Goal: Task Accomplishment & Management: Manage account settings

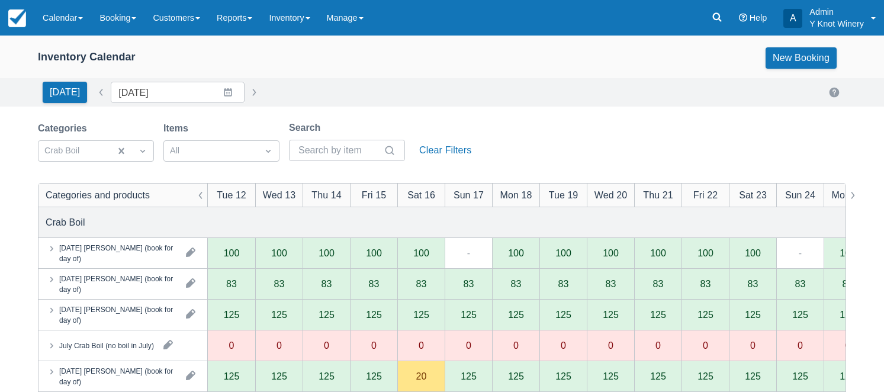
scroll to position [167, 0]
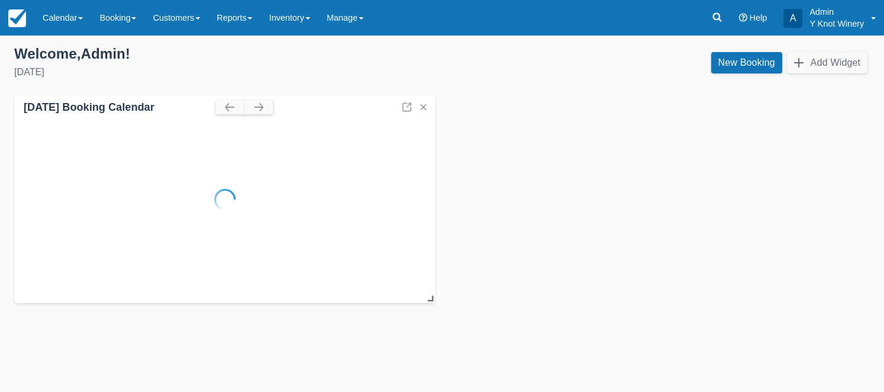
click at [82, 15] on link "Calendar" at bounding box center [62, 18] width 57 height 36
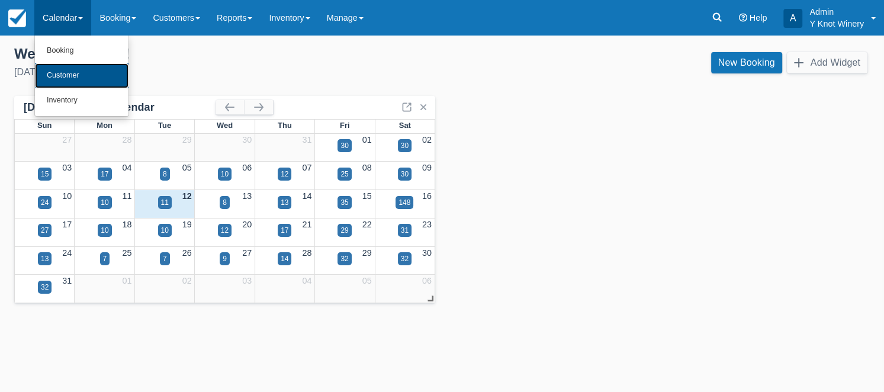
click at [82, 73] on link "Customer" at bounding box center [82, 75] width 94 height 25
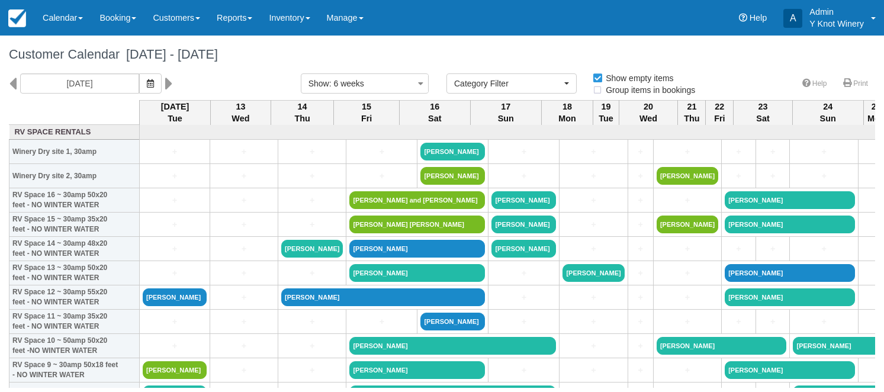
select select
click at [204, 20] on link "Customers" at bounding box center [177, 18] width 64 height 36
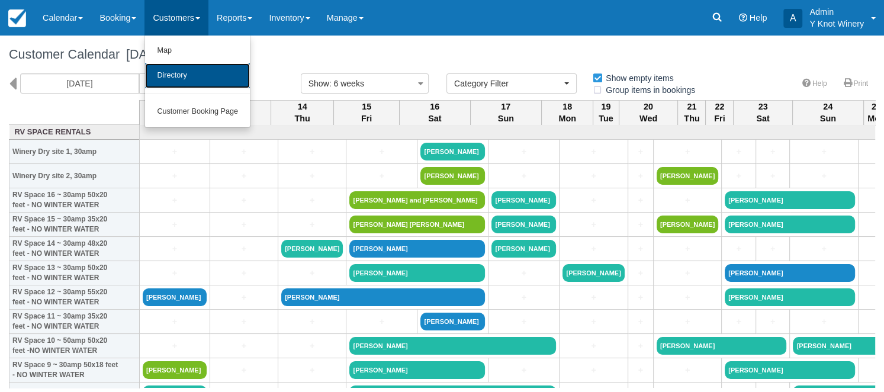
click at [181, 75] on link "Directory" at bounding box center [197, 75] width 105 height 25
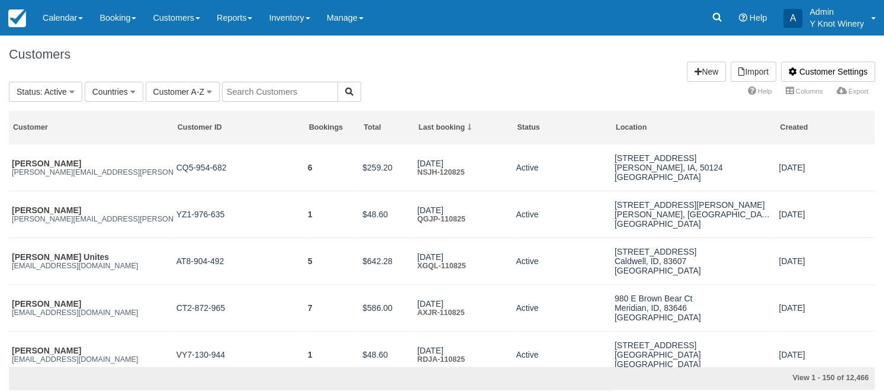
click at [257, 89] on input "text" at bounding box center [280, 92] width 116 height 20
type input "campbell"
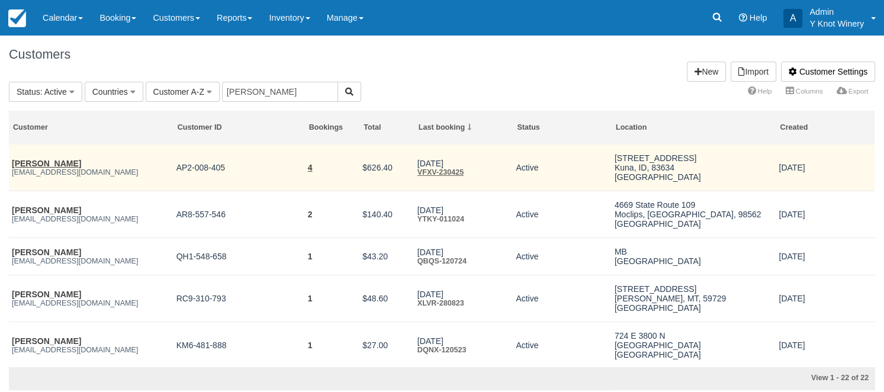
click at [307, 169] on td "4" at bounding box center [332, 168] width 55 height 47
click at [310, 171] on link "4" at bounding box center [310, 167] width 5 height 9
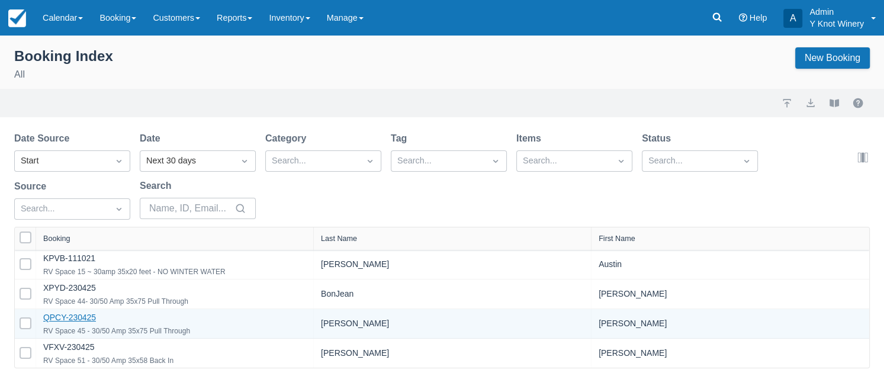
click at [63, 318] on link "QPCY-230425" at bounding box center [69, 317] width 53 height 9
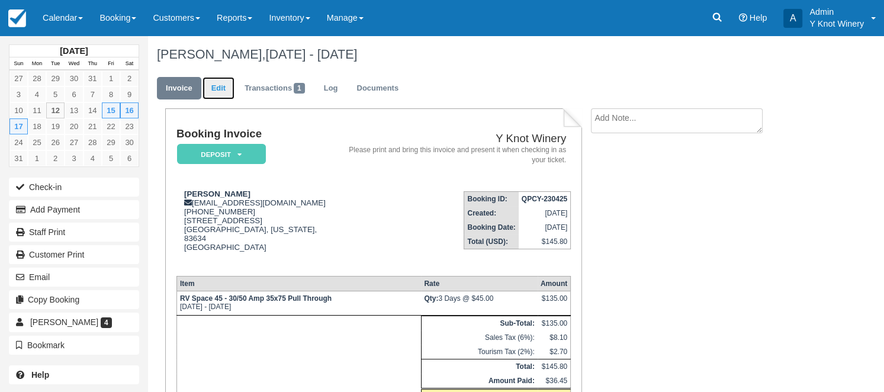
click at [217, 84] on link "Edit" at bounding box center [219, 88] width 32 height 23
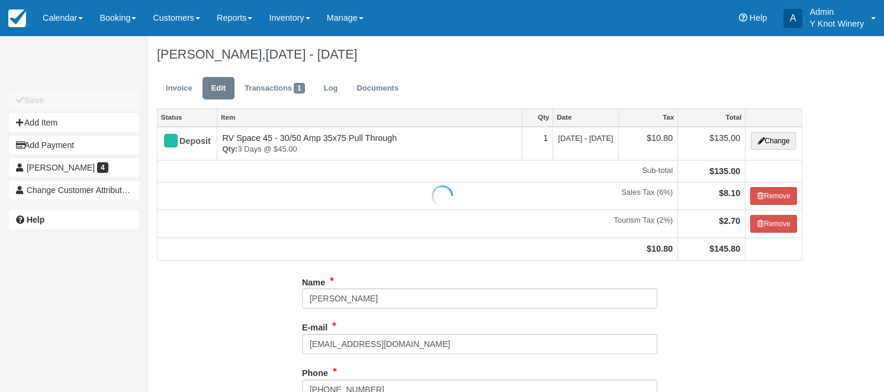
type input "[PHONE_NUMBER]"
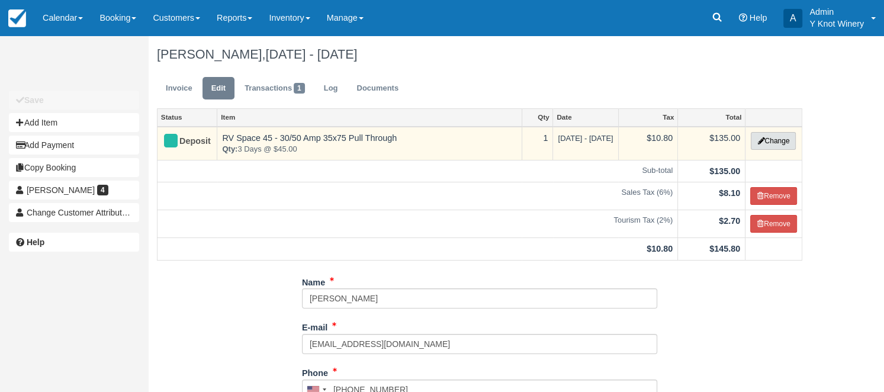
click at [774, 141] on button "Change" at bounding box center [773, 141] width 45 height 18
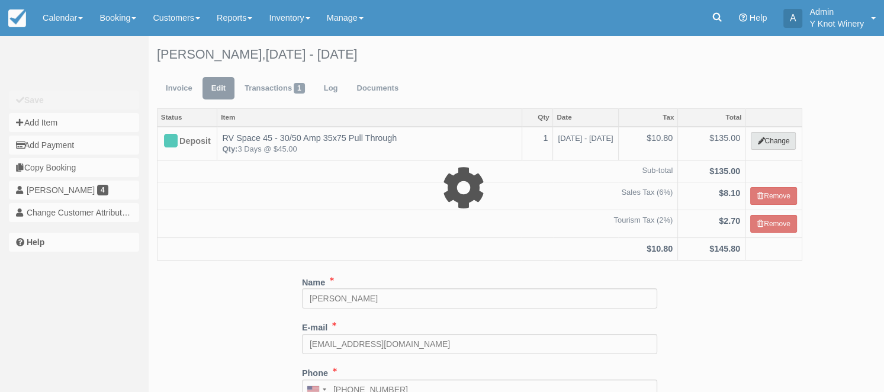
select select "3"
type input "135.00"
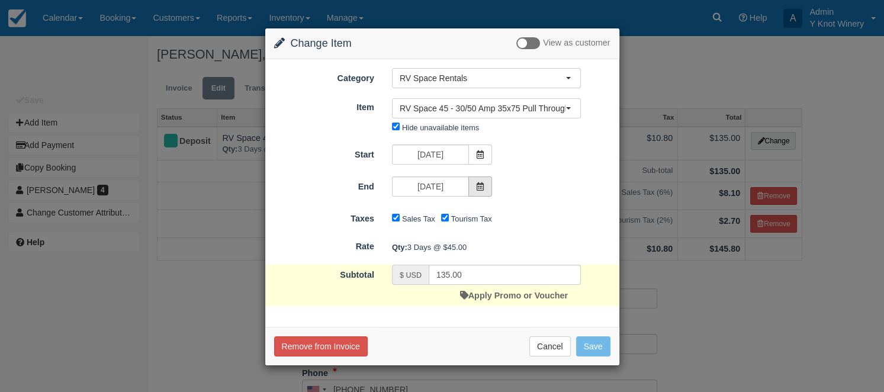
click at [478, 184] on icon at bounding box center [480, 186] width 8 height 8
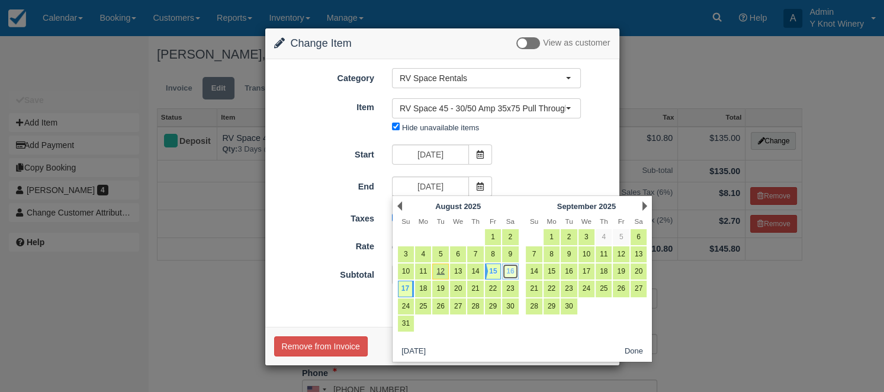
click at [512, 275] on link "16" at bounding box center [510, 272] width 16 height 16
type input "[DATE]"
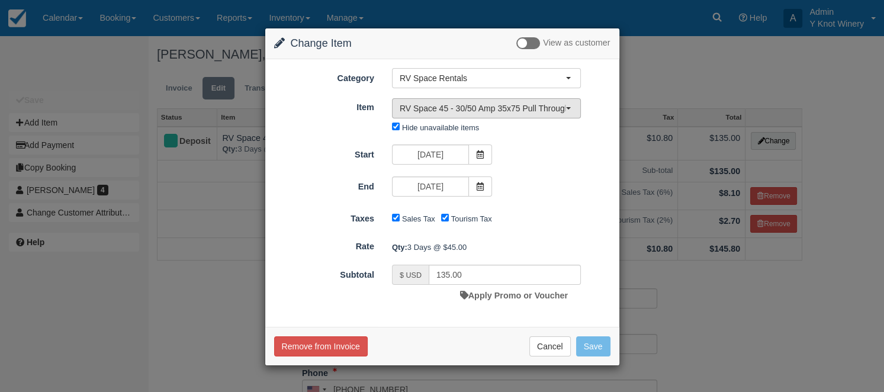
type input "90.00"
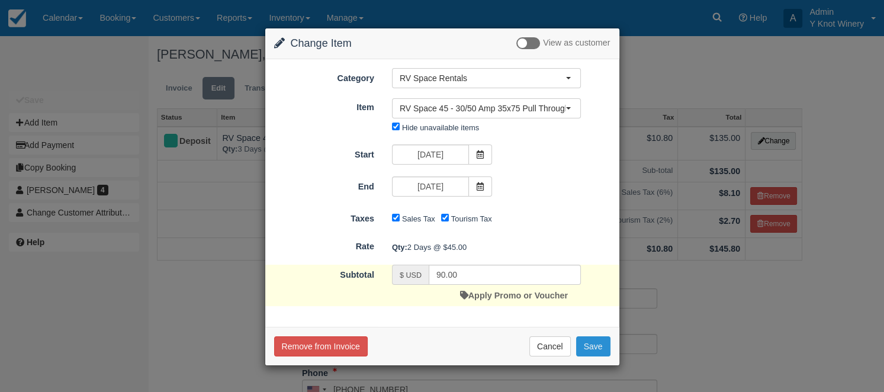
click at [592, 347] on button "Save" at bounding box center [593, 346] width 34 height 20
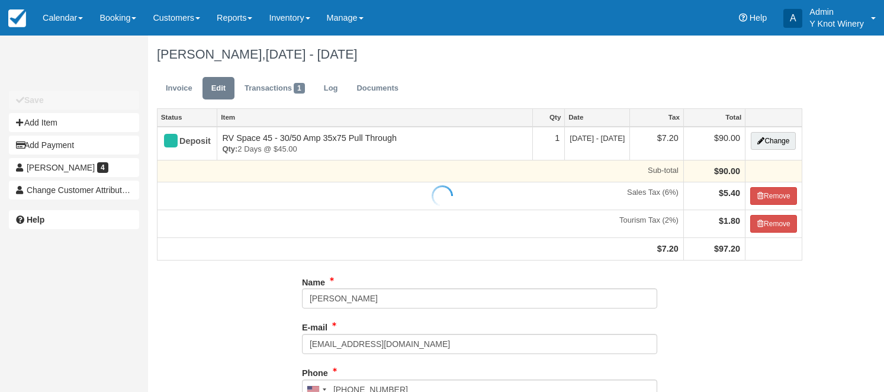
type input "[PHONE_NUMBER]"
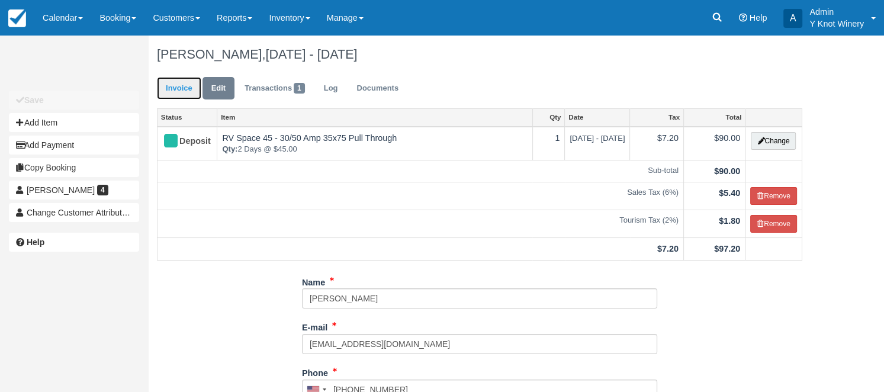
click at [184, 91] on link "Invoice" at bounding box center [179, 88] width 44 height 23
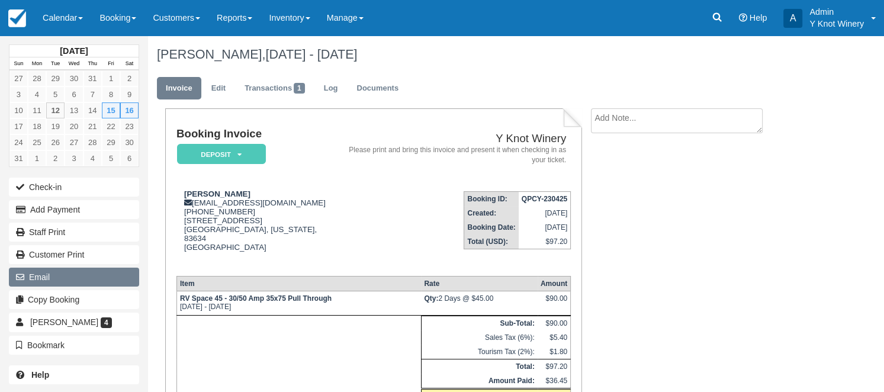
click at [72, 277] on button "Email" at bounding box center [74, 277] width 130 height 19
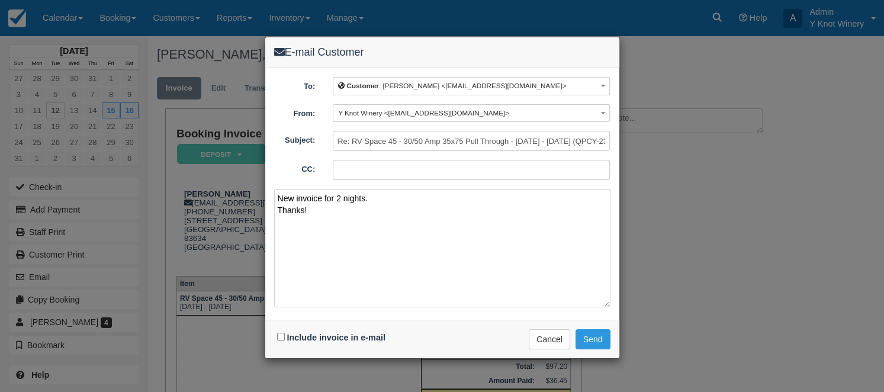
type textarea "New invoice for 2 nights. Thanks!"
click at [283, 336] on input "Include invoice in e-mail" at bounding box center [281, 337] width 8 height 8
checkbox input "true"
click at [600, 340] on button "Send" at bounding box center [593, 339] width 35 height 20
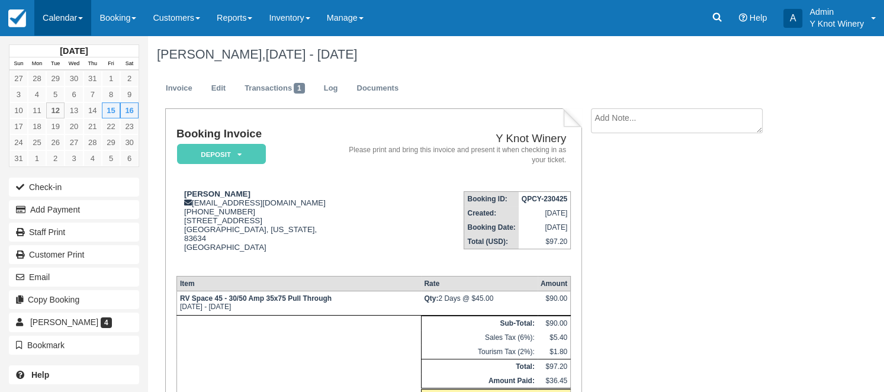
click at [85, 17] on link "Calendar" at bounding box center [62, 18] width 57 height 36
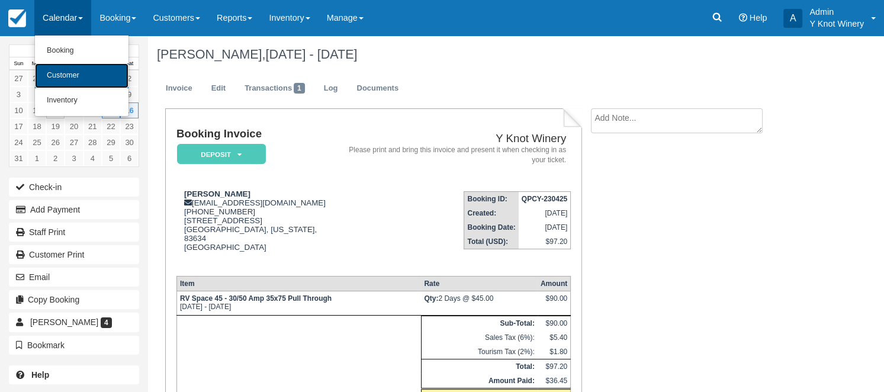
click at [72, 67] on link "Customer" at bounding box center [82, 75] width 94 height 25
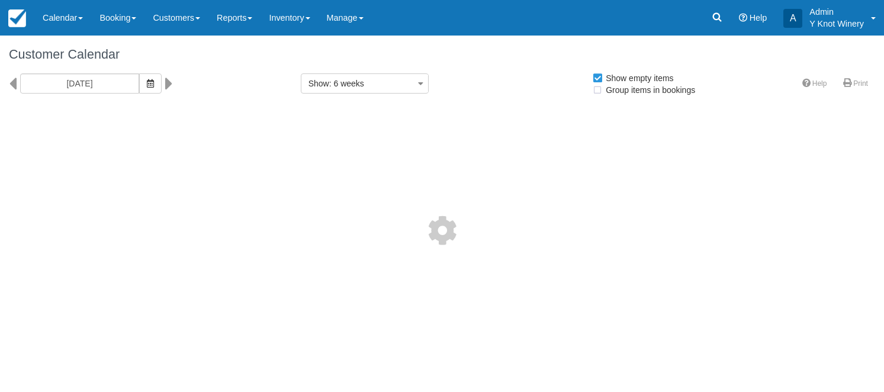
select select
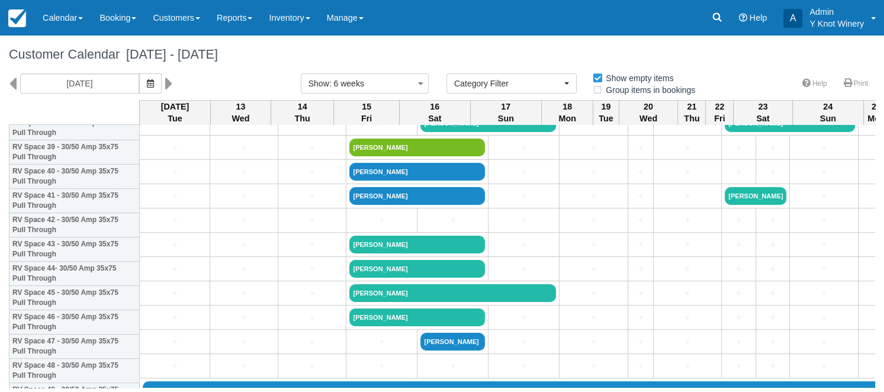
scroll to position [971, 0]
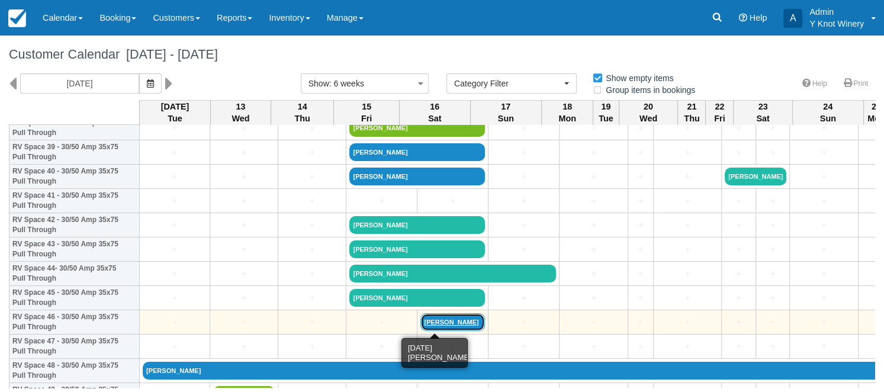
click at [434, 323] on link "Richard guess" at bounding box center [453, 322] width 65 height 18
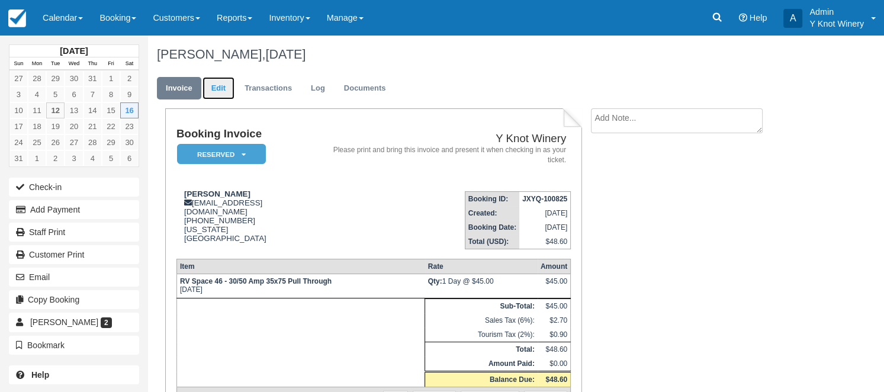
click at [219, 91] on link "Edit" at bounding box center [219, 88] width 32 height 23
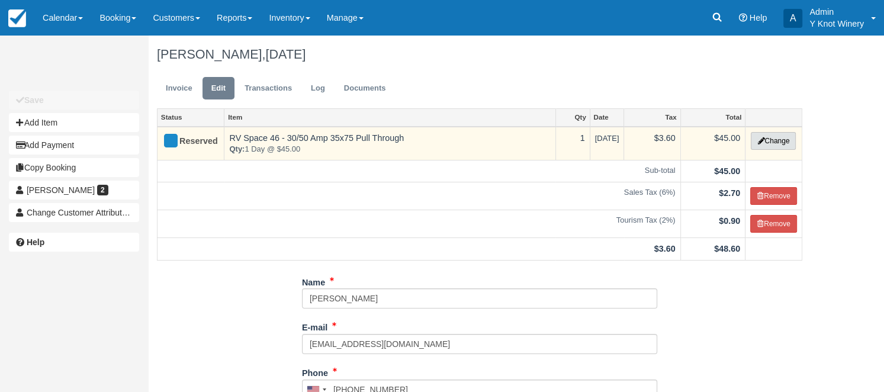
click at [781, 146] on button "Change" at bounding box center [773, 141] width 45 height 18
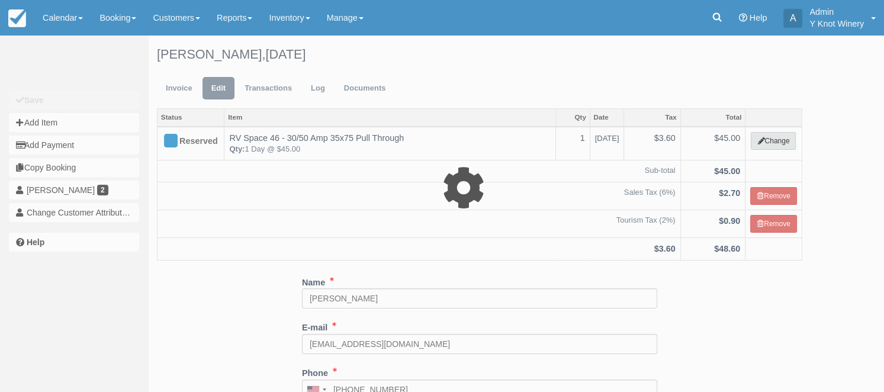
select select "3"
type input "45.00"
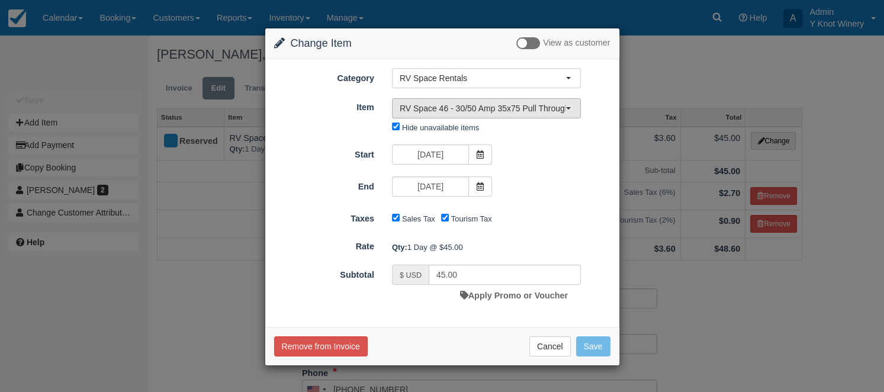
click at [570, 105] on button "RV Space 46 - 30/50 Amp 35x75 Pull Through" at bounding box center [486, 108] width 189 height 20
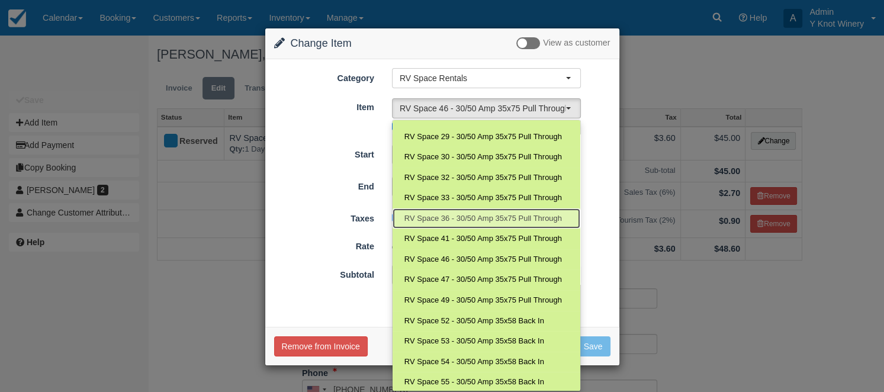
click at [556, 215] on span "RV Space 36 - 30/50 Amp 35x75 Pull Through" at bounding box center [484, 218] width 158 height 11
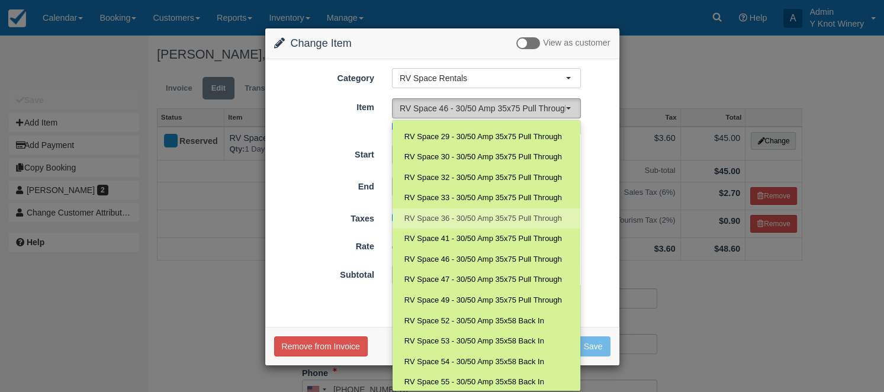
select select "88"
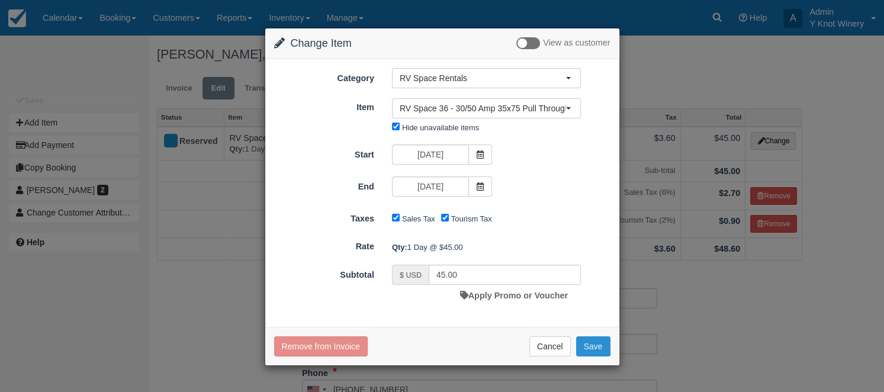
click at [594, 351] on button "Save" at bounding box center [593, 346] width 34 height 20
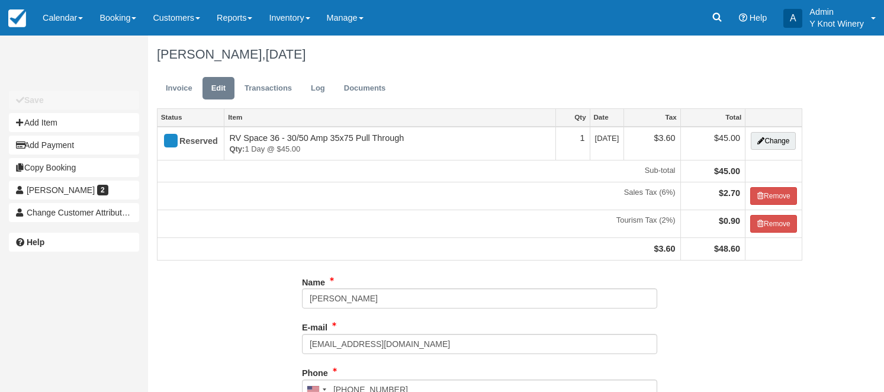
type input "[PHONE_NUMBER]"
click at [172, 88] on link "Invoice" at bounding box center [179, 88] width 44 height 23
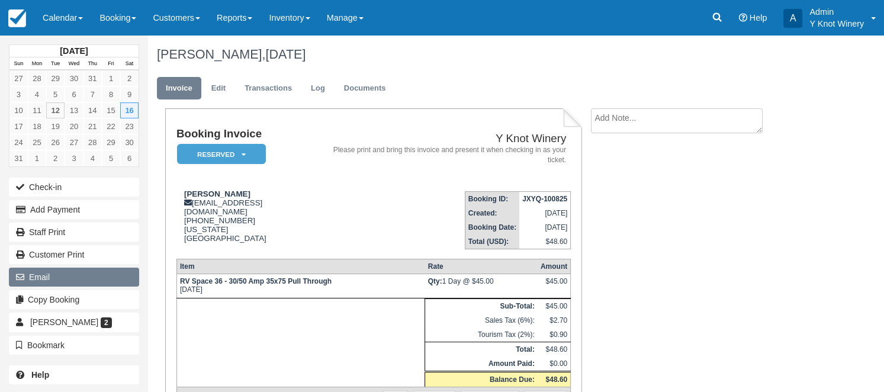
click at [86, 275] on button "Email" at bounding box center [74, 277] width 130 height 19
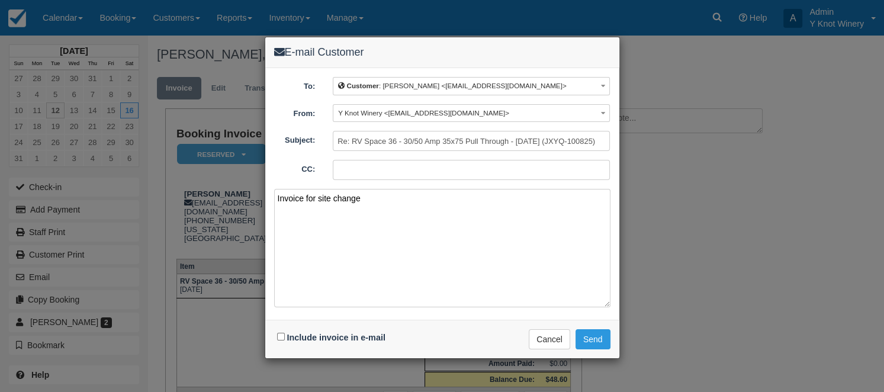
type textarea "Invoice for site change"
click at [281, 333] on input "Include invoice in e-mail" at bounding box center [281, 337] width 8 height 8
checkbox input "true"
click at [592, 339] on button "Send" at bounding box center [593, 339] width 35 height 20
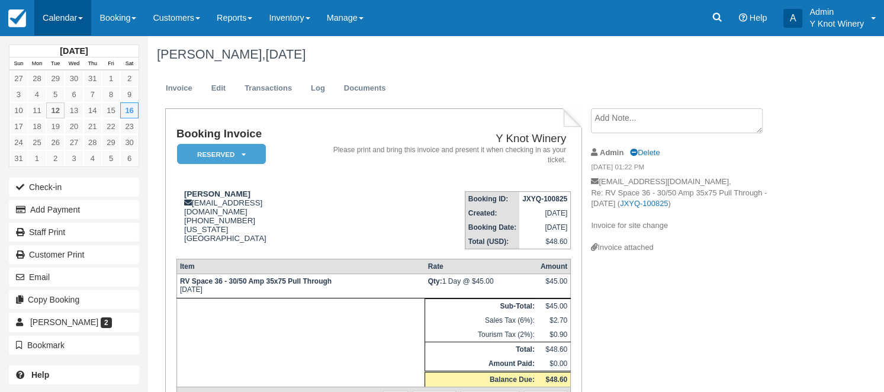
click at [86, 18] on link "Calendar" at bounding box center [62, 18] width 57 height 36
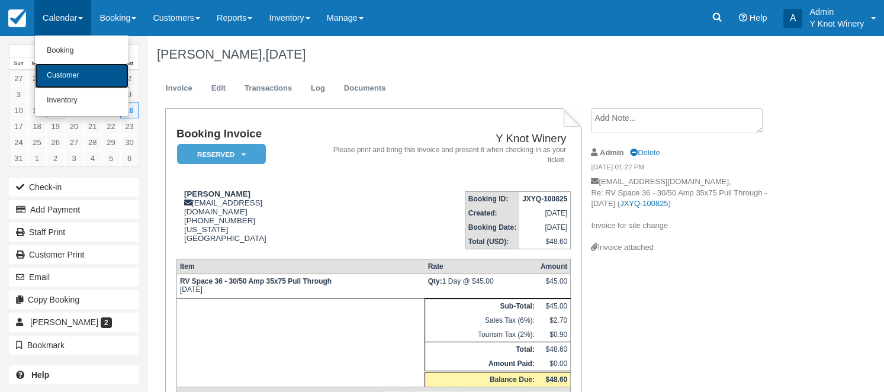
click at [82, 77] on link "Customer" at bounding box center [82, 75] width 94 height 25
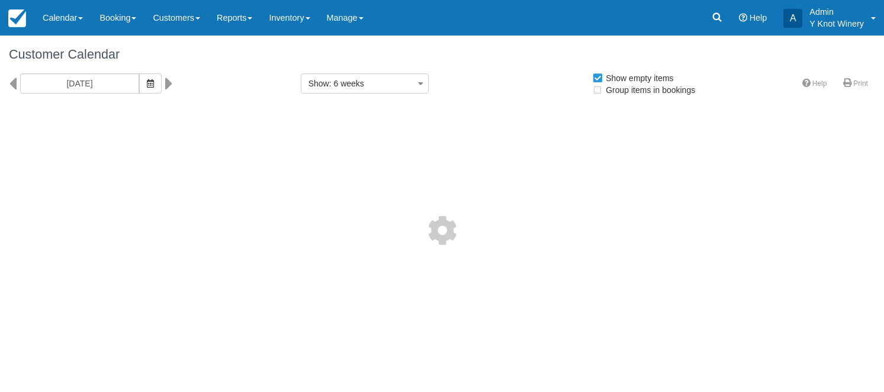
select select
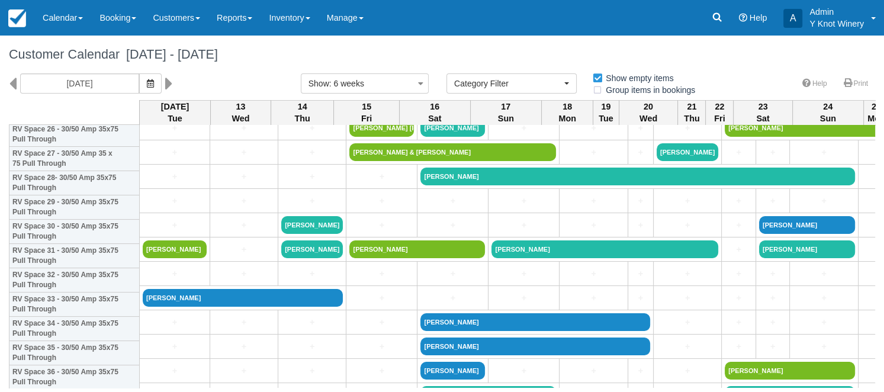
scroll to position [686, 0]
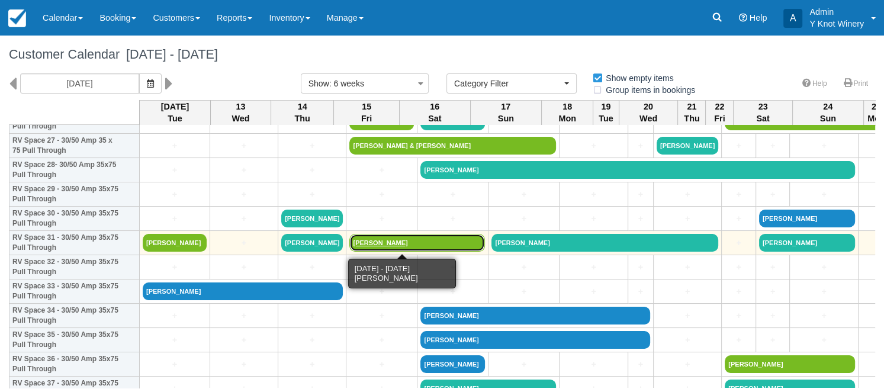
click at [351, 243] on link "[PERSON_NAME]" at bounding box center [418, 243] width 136 height 18
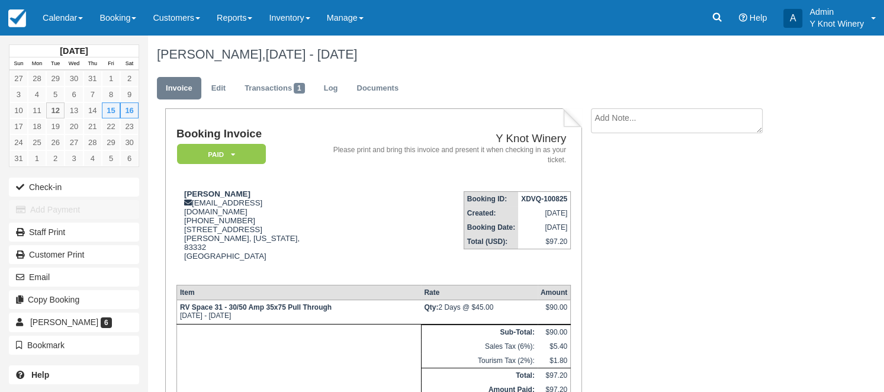
scroll to position [2, 0]
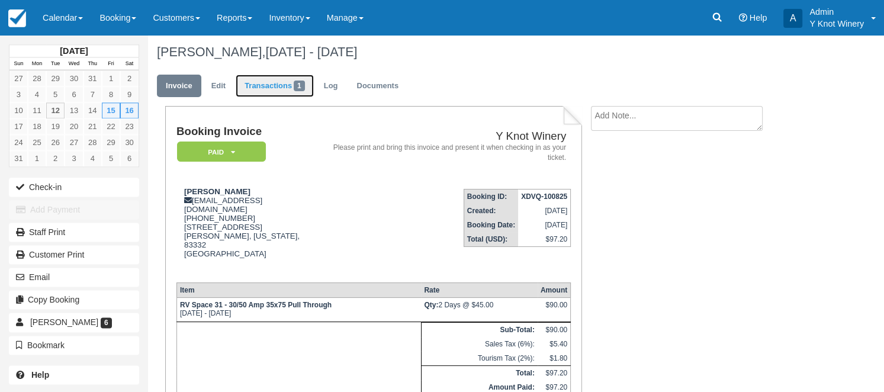
click at [280, 86] on link "Transactions 1" at bounding box center [275, 86] width 78 height 23
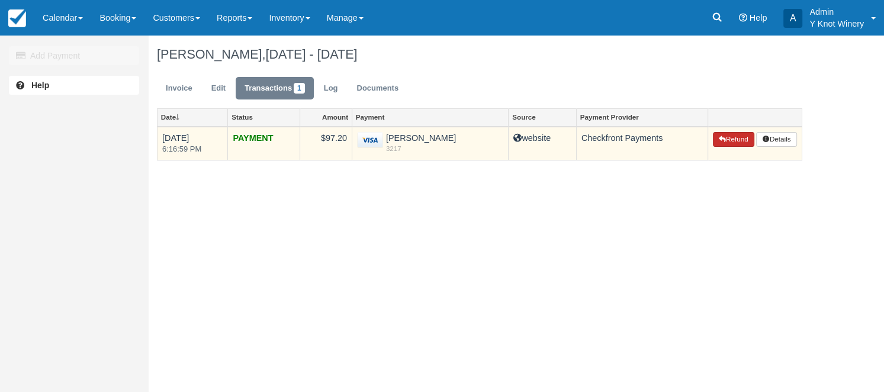
click at [739, 143] on button "Refund" at bounding box center [733, 139] width 41 height 15
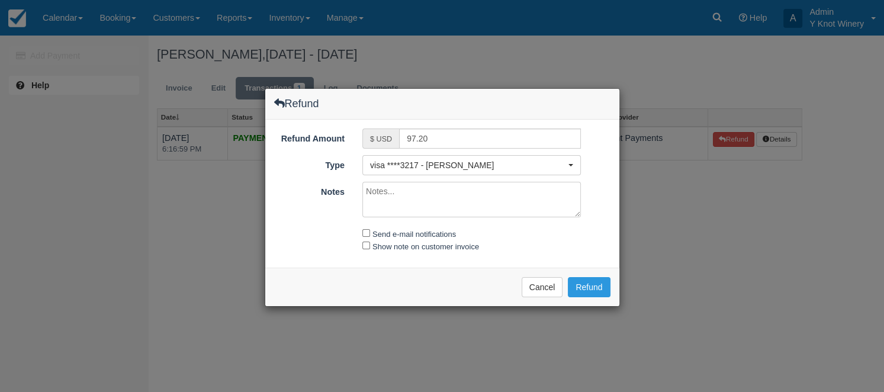
click at [405, 195] on textarea "Notes" at bounding box center [472, 200] width 219 height 36
type textarea "Refund - Music guest"
click at [369, 232] on input "Send e-mail notifications" at bounding box center [367, 233] width 8 height 8
checkbox input "true"
click at [369, 244] on input "Show note on customer invoice" at bounding box center [367, 246] width 8 height 8
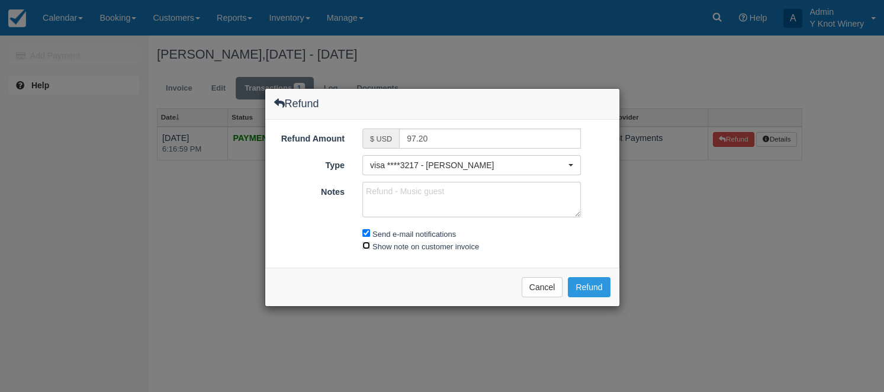
checkbox input "true"
click at [585, 288] on button "Refund" at bounding box center [589, 287] width 42 height 20
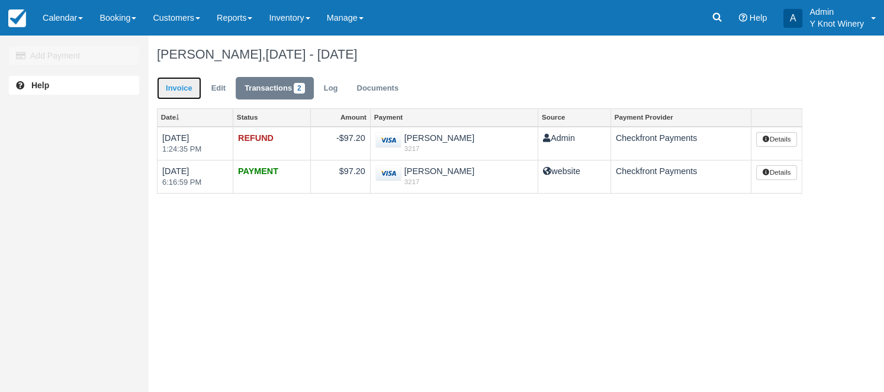
click at [174, 89] on link "Invoice" at bounding box center [179, 88] width 44 height 23
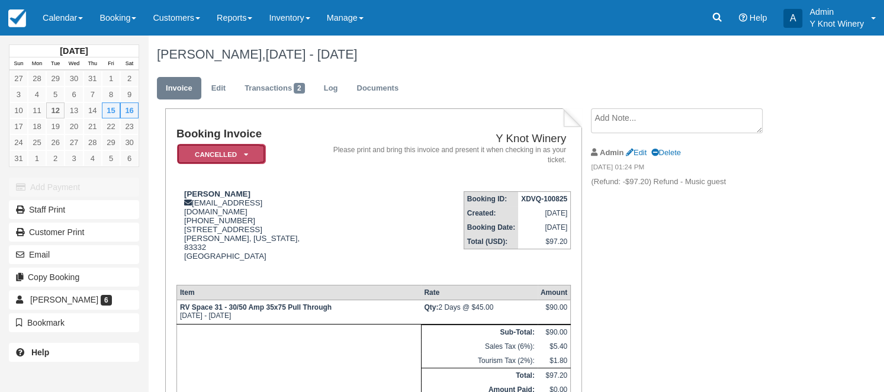
click at [238, 149] on em "Cancelled" at bounding box center [221, 154] width 89 height 21
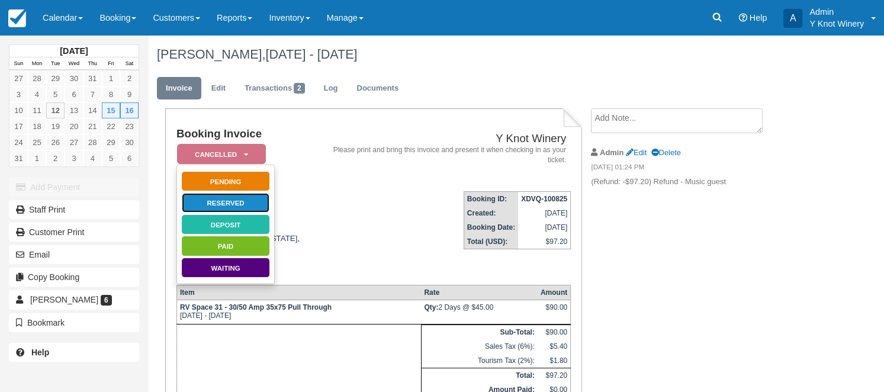
click at [235, 200] on link "Reserved" at bounding box center [225, 203] width 89 height 21
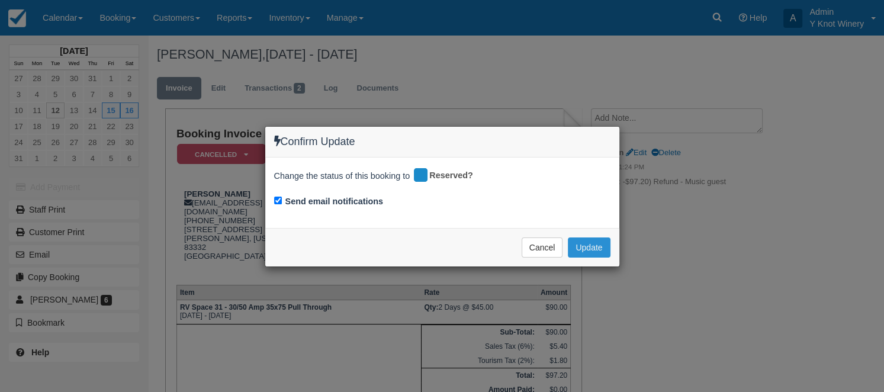
click at [586, 248] on button "Update" at bounding box center [589, 248] width 42 height 20
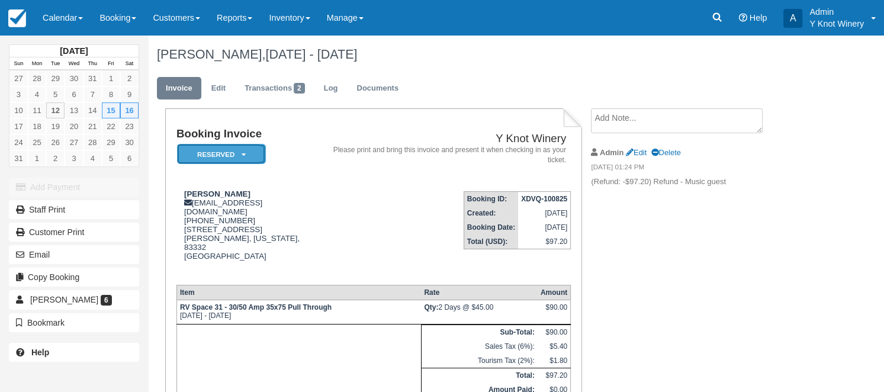
click at [240, 159] on em "Reserved" at bounding box center [221, 154] width 89 height 21
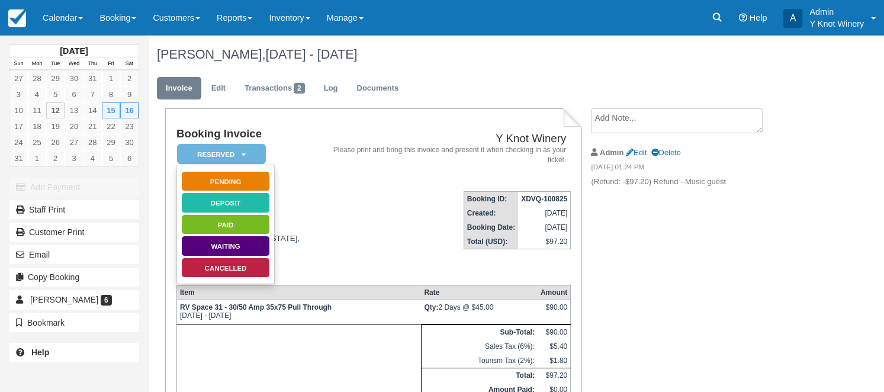
click at [830, 184] on div "[DATE] Sun Mon Tue Wed Thu Fri Sat 27 28 29 30 31 1 2 3 4 5 6 7 8 9 10 11 12 13…" at bounding box center [442, 214] width 884 height 357
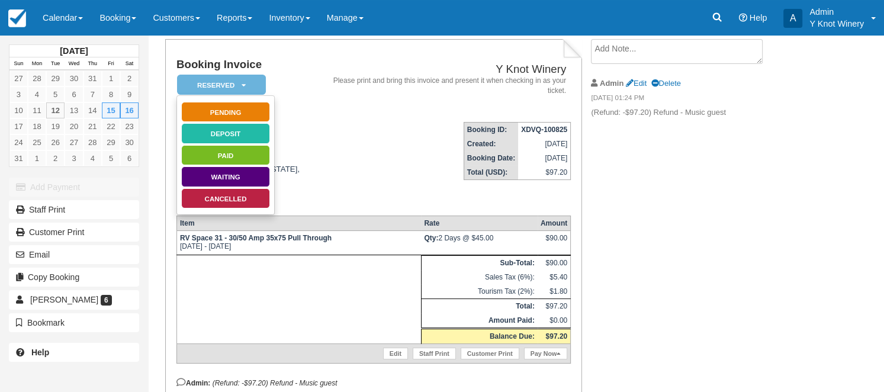
scroll to position [114, 0]
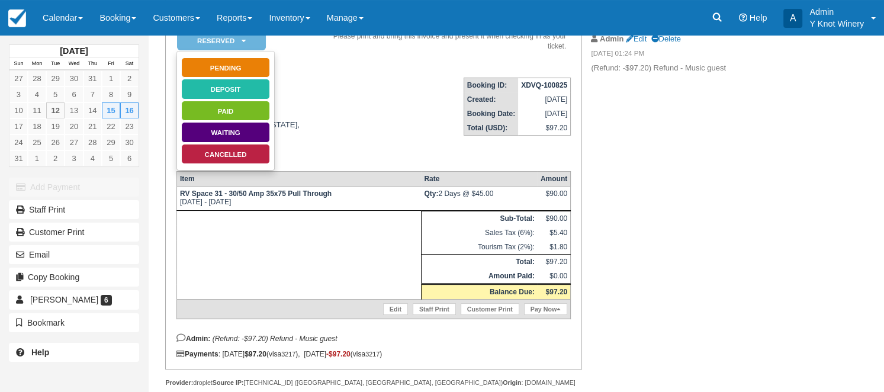
click at [770, 243] on div "Booking Invoice Reserved   Pending Deposit Paid Waiting Cancelled Y Knot Winery…" at bounding box center [474, 204] width 652 height 418
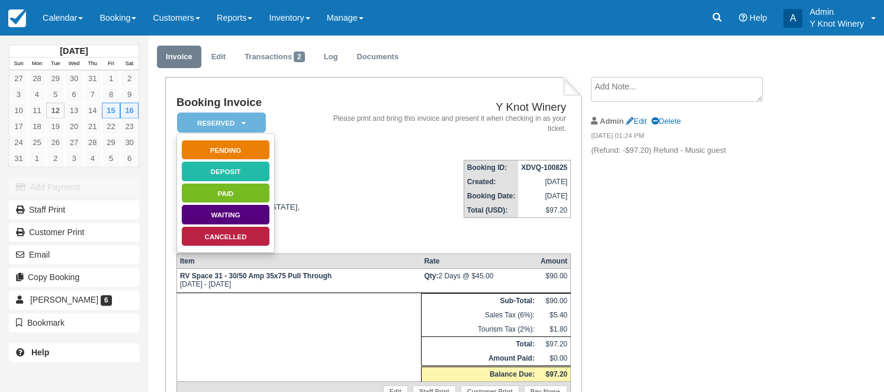
scroll to position [0, 0]
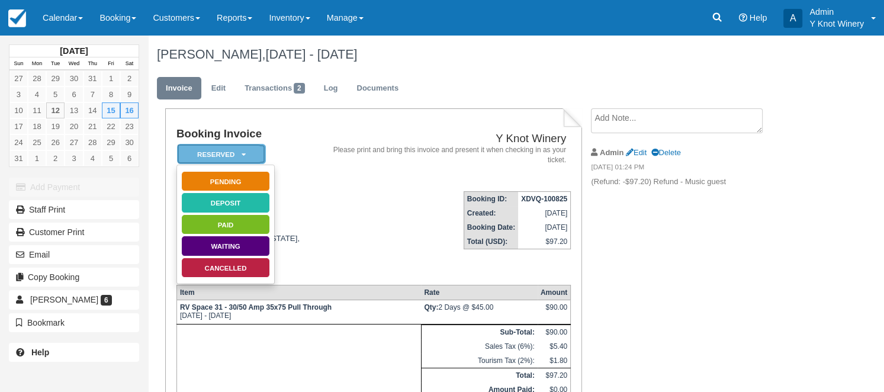
click at [227, 156] on em "Reserved" at bounding box center [221, 154] width 89 height 21
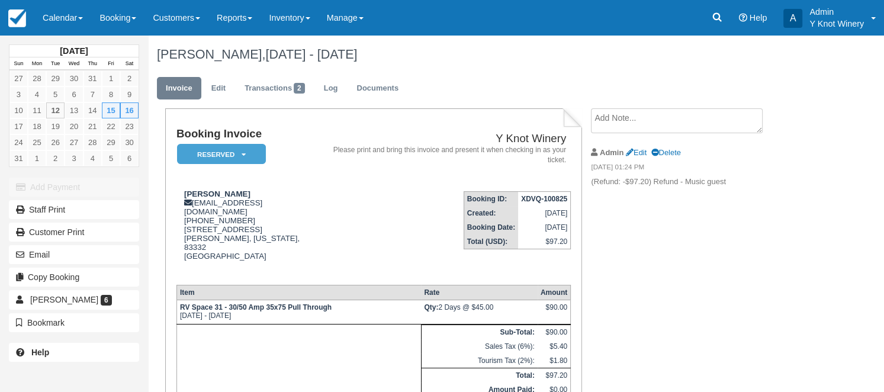
click at [823, 115] on div "[DATE] Sun Mon Tue Wed Thu Fri Sat 27 28 29 30 31 1 2 3 4 5 6 7 8 9 10 11 12 13…" at bounding box center [442, 214] width 884 height 357
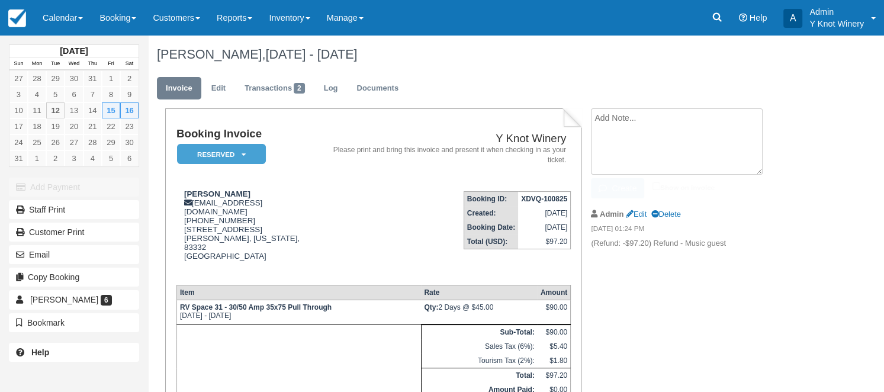
click at [610, 115] on textarea at bounding box center [677, 141] width 172 height 66
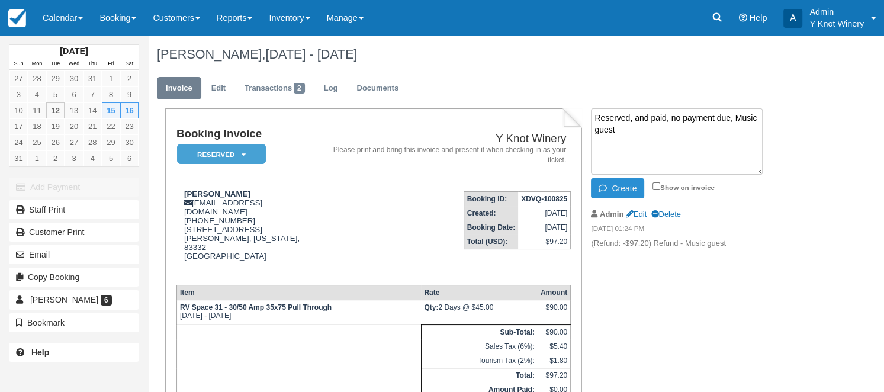
type textarea "Reserved, and paid, no payment due, Music guest"
click at [622, 186] on button "Create" at bounding box center [617, 188] width 53 height 20
